Goal: Information Seeking & Learning: Learn about a topic

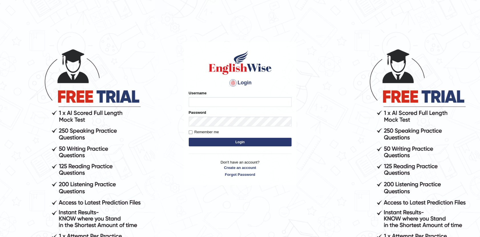
type input "Afreen11"
click at [238, 142] on button "Login" at bounding box center [240, 142] width 103 height 9
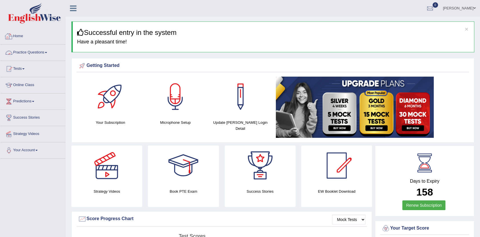
click at [39, 53] on link "Practice Questions" at bounding box center [32, 52] width 65 height 14
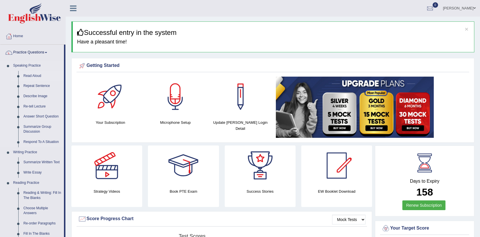
click at [30, 73] on link "Read Aloud" at bounding box center [42, 76] width 43 height 10
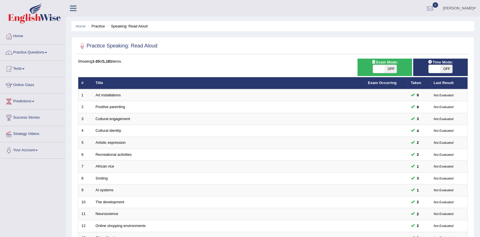
click at [434, 71] on span at bounding box center [435, 69] width 12 height 8
checkbox input "true"
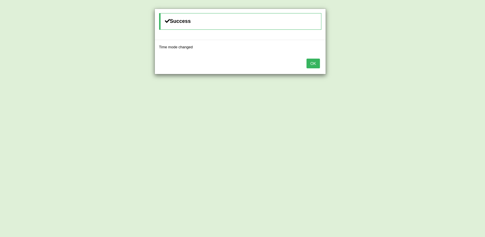
click at [315, 61] on button "OK" at bounding box center [312, 64] width 13 height 10
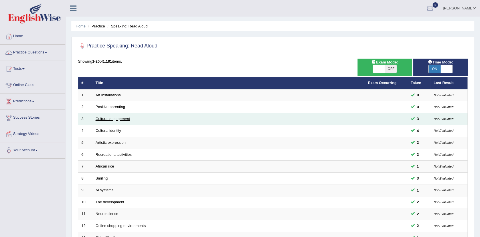
click at [121, 120] on link "Cultural engagement" at bounding box center [113, 118] width 35 height 4
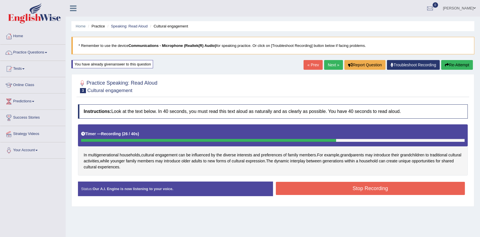
click at [360, 195] on div "Stop Recording" at bounding box center [370, 189] width 195 height 15
click at [349, 193] on button "Stop Recording" at bounding box center [370, 188] width 189 height 13
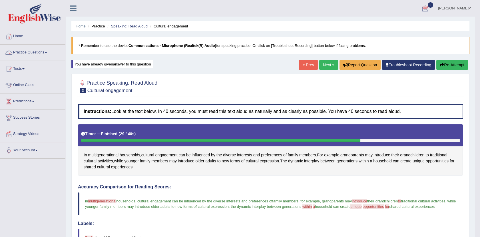
click at [38, 52] on link "Practice Questions" at bounding box center [32, 52] width 65 height 14
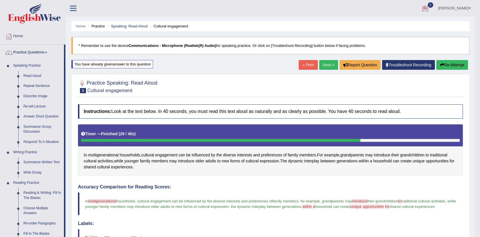
click at [327, 61] on link "Next »" at bounding box center [328, 65] width 19 height 10
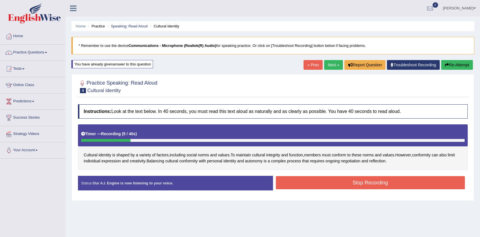
click at [324, 179] on button "Stop Recording" at bounding box center [370, 182] width 189 height 13
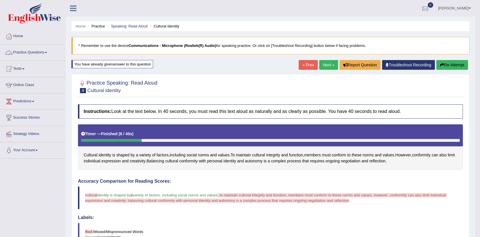
click at [37, 54] on link "Practice Questions" at bounding box center [32, 52] width 65 height 14
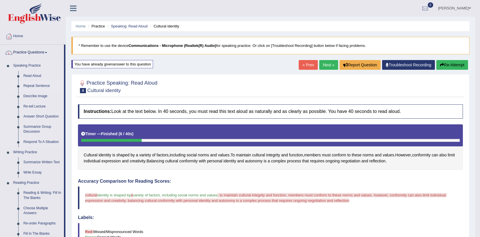
click at [27, 84] on link "Repeat Sentence" at bounding box center [42, 86] width 43 height 10
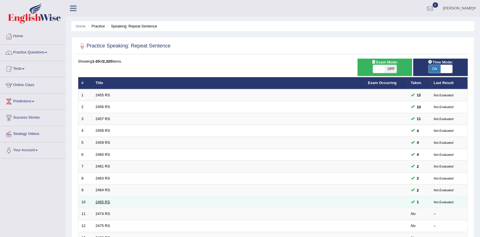
click at [108, 200] on link "2465 RS" at bounding box center [103, 202] width 15 height 4
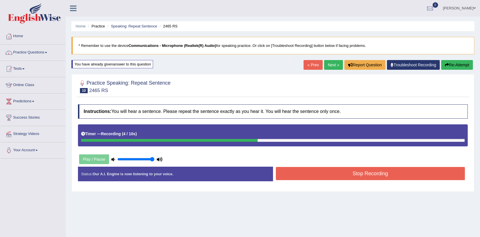
click at [304, 173] on button "Stop Recording" at bounding box center [370, 173] width 189 height 13
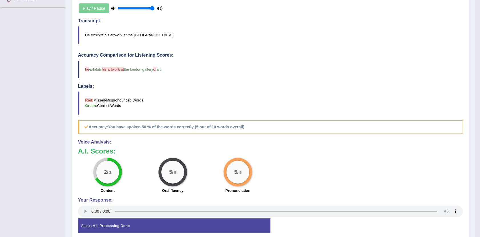
scroll to position [154, 0]
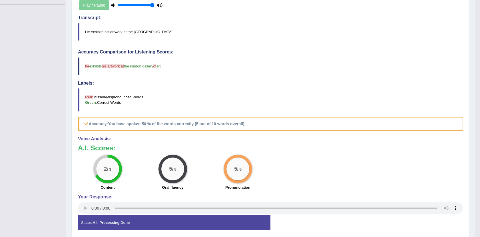
drag, startPoint x: 118, startPoint y: 192, endPoint x: 205, endPoint y: 143, distance: 99.2
click at [205, 143] on div "Voice Analysis: A.I. Scores: 2 / 3 Content 5 / 5 Oral fluency 5 / 5 Pronunciati…" at bounding box center [270, 175] width 385 height 79
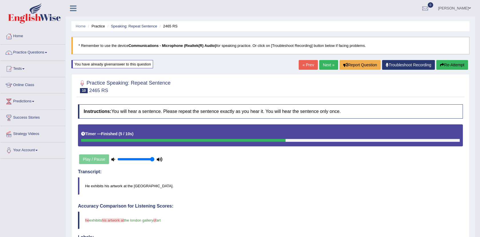
click at [322, 65] on link "Next »" at bounding box center [328, 65] width 19 height 10
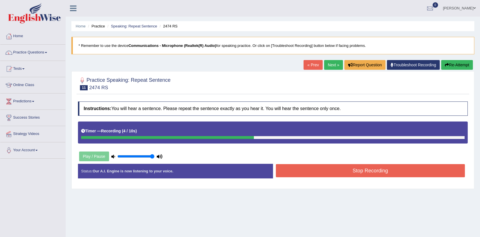
click at [331, 168] on button "Stop Recording" at bounding box center [370, 170] width 189 height 13
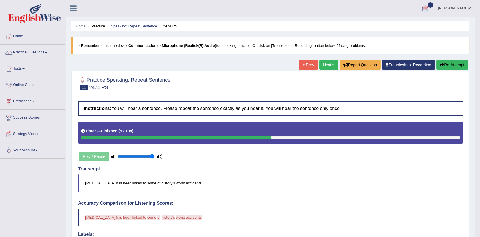
click at [251, 25] on ul "Home Practice Speaking: Repeat Sentence 2474 RS" at bounding box center [270, 26] width 398 height 10
click at [40, 52] on link "Practice Questions" at bounding box center [32, 52] width 65 height 14
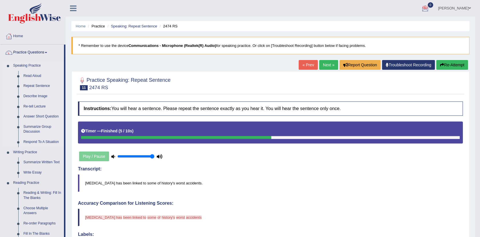
click at [31, 94] on link "Describe Image" at bounding box center [42, 96] width 43 height 10
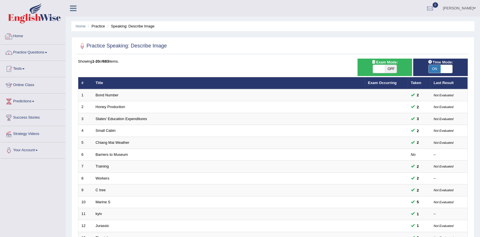
click at [21, 37] on link "Home" at bounding box center [32, 35] width 65 height 14
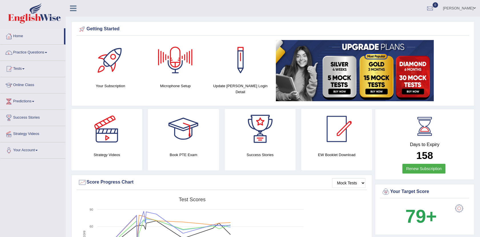
click at [18, 37] on link "Home" at bounding box center [32, 35] width 64 height 14
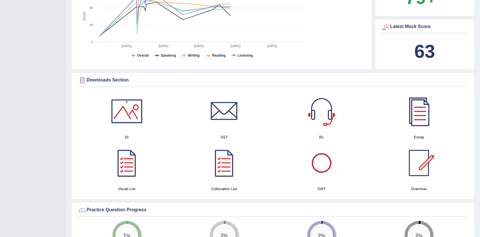
click at [321, 161] on div at bounding box center [321, 163] width 40 height 40
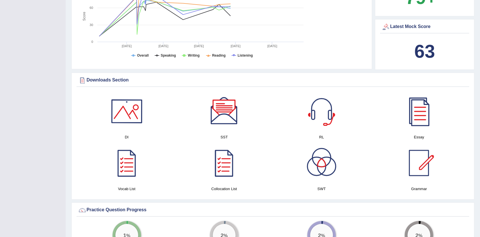
click at [126, 121] on div at bounding box center [127, 111] width 40 height 40
drag, startPoint x: 480, startPoint y: 74, endPoint x: 484, endPoint y: 10, distance: 64.1
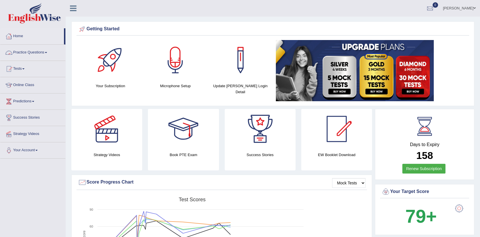
click at [37, 49] on link "Practice Questions" at bounding box center [32, 52] width 65 height 14
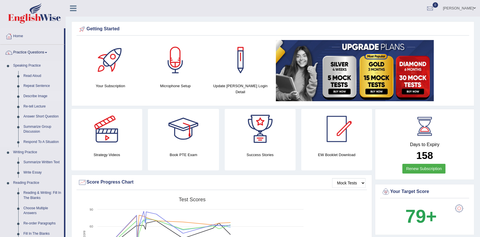
click at [43, 95] on link "Describe Image" at bounding box center [42, 96] width 43 height 10
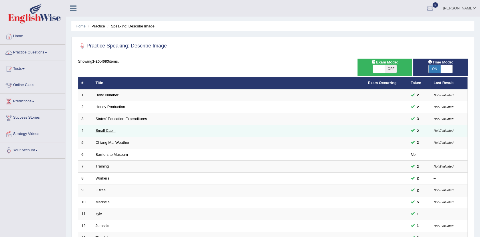
click at [111, 130] on link "Small Cabin" at bounding box center [106, 130] width 20 height 4
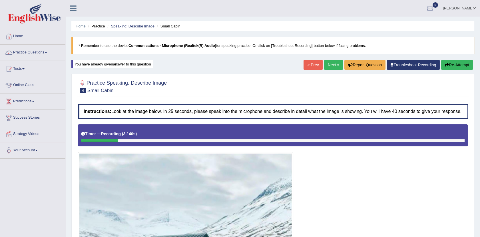
click at [462, 65] on button "Re-Attempt" at bounding box center [457, 65] width 32 height 10
click at [331, 63] on link "Next »" at bounding box center [333, 65] width 19 height 10
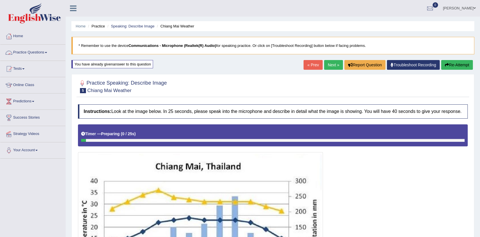
click at [47, 55] on link "Practice Questions" at bounding box center [32, 52] width 65 height 14
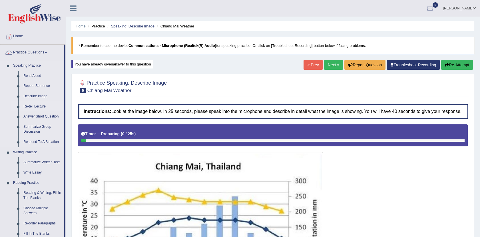
click at [28, 105] on link "Re-tell Lecture" at bounding box center [42, 106] width 43 height 10
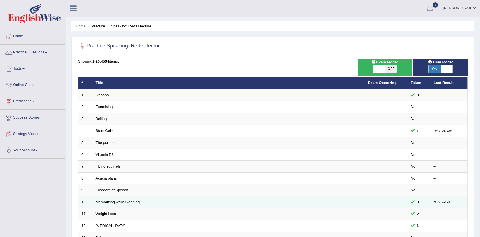
click at [136, 202] on link "Memorizing while Sleeping" at bounding box center [118, 202] width 44 height 4
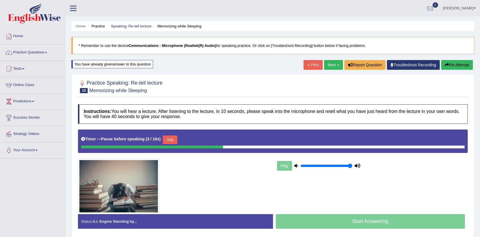
click at [464, 64] on button "Re-Attempt" at bounding box center [457, 65] width 32 height 10
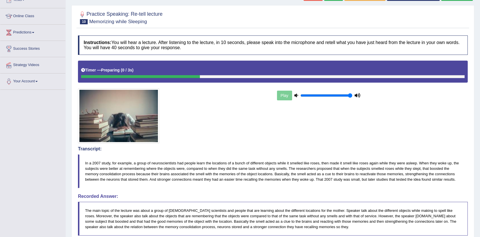
scroll to position [233, 0]
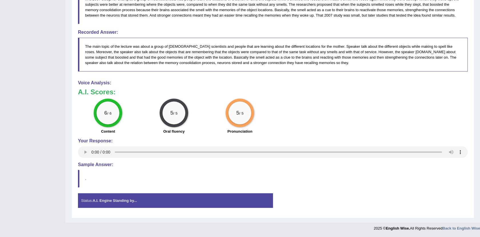
drag, startPoint x: 480, startPoint y: 125, endPoint x: 480, endPoint y: 138, distance: 13.4
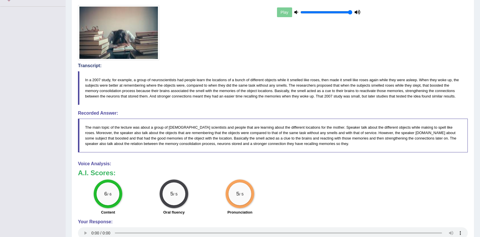
scroll to position [57, 0]
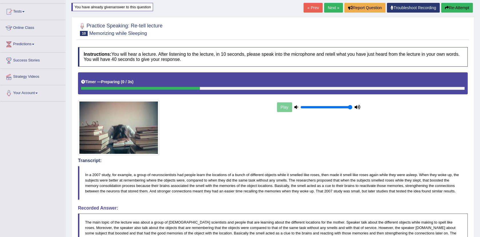
click at [198, 179] on blockquote "In a 2007 study, for example, a group of neuroscientists had people learn the l…" at bounding box center [273, 183] width 390 height 34
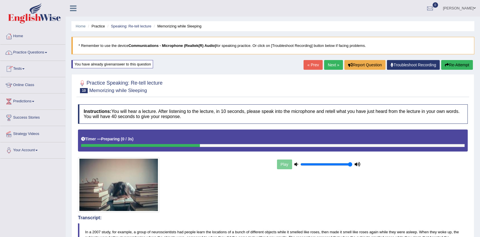
click at [44, 51] on link "Practice Questions" at bounding box center [32, 52] width 65 height 14
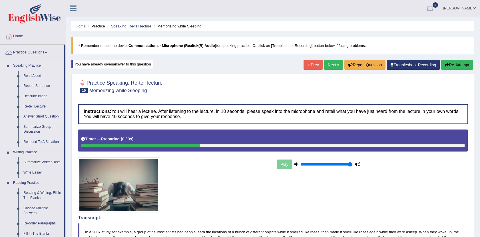
click at [31, 115] on link "Answer Short Question" at bounding box center [42, 116] width 43 height 10
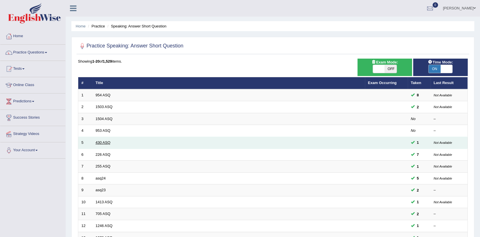
click at [104, 141] on link "430 ASQ" at bounding box center [103, 142] width 15 height 4
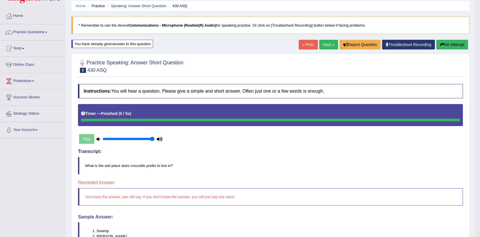
scroll to position [16, 0]
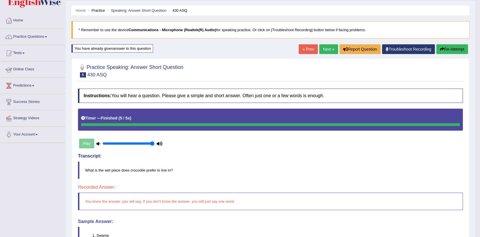
click at [21, 83] on link "Predictions" at bounding box center [32, 85] width 65 height 14
click at [22, 99] on link "Latest Predictions" at bounding box center [37, 99] width 53 height 10
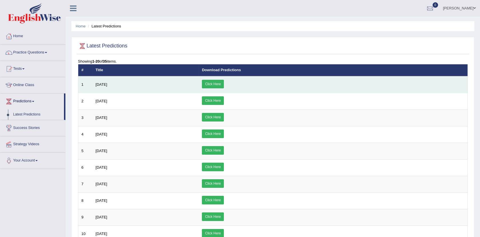
click at [224, 82] on link "Click Here" at bounding box center [213, 84] width 22 height 9
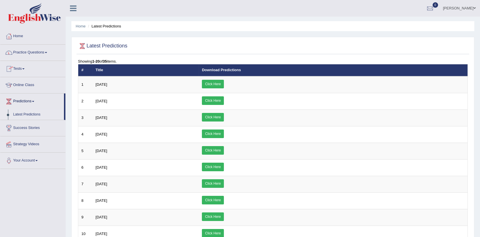
click at [27, 51] on link "Practice Questions" at bounding box center [32, 52] width 65 height 14
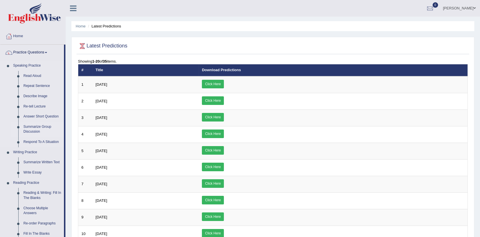
click at [29, 126] on link "Summarize Group Discussion" at bounding box center [42, 129] width 43 height 15
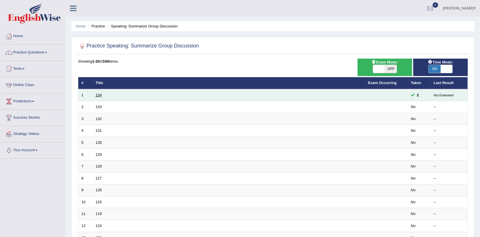
click at [98, 95] on link "134" at bounding box center [99, 95] width 6 height 4
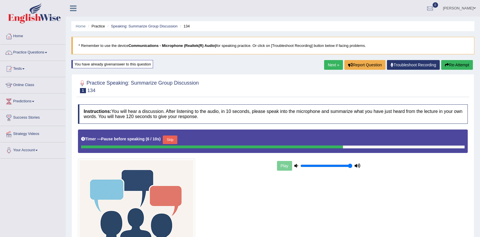
click at [446, 63] on icon "button" at bounding box center [447, 65] width 4 height 4
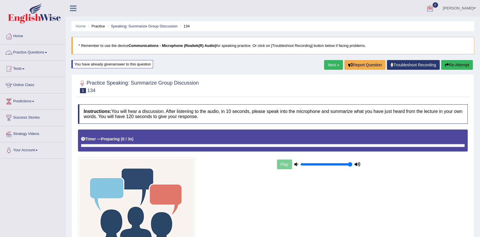
click at [37, 52] on link "Practice Questions" at bounding box center [32, 52] width 65 height 14
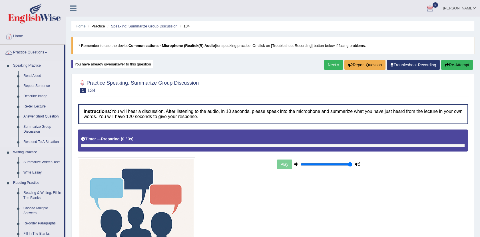
click at [38, 140] on link "Respond To A Situation" at bounding box center [42, 142] width 43 height 10
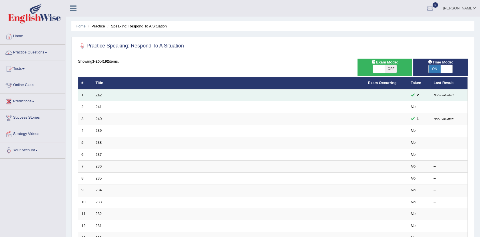
click at [97, 96] on link "242" at bounding box center [99, 95] width 6 height 4
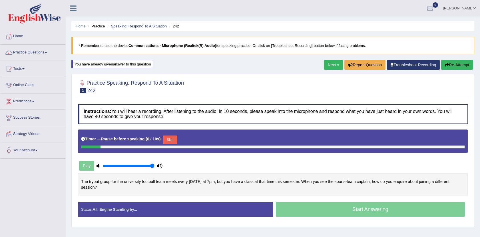
click at [464, 63] on button "Re-Attempt" at bounding box center [457, 65] width 32 height 10
click at [452, 66] on button "Re-Attempt" at bounding box center [457, 65] width 32 height 10
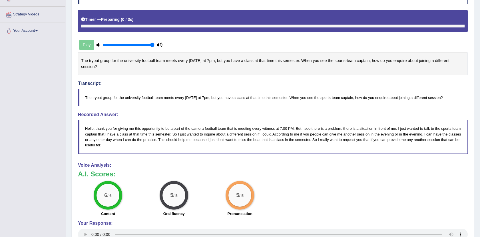
scroll to position [125, 0]
